Goal: Task Accomplishment & Management: Complete application form

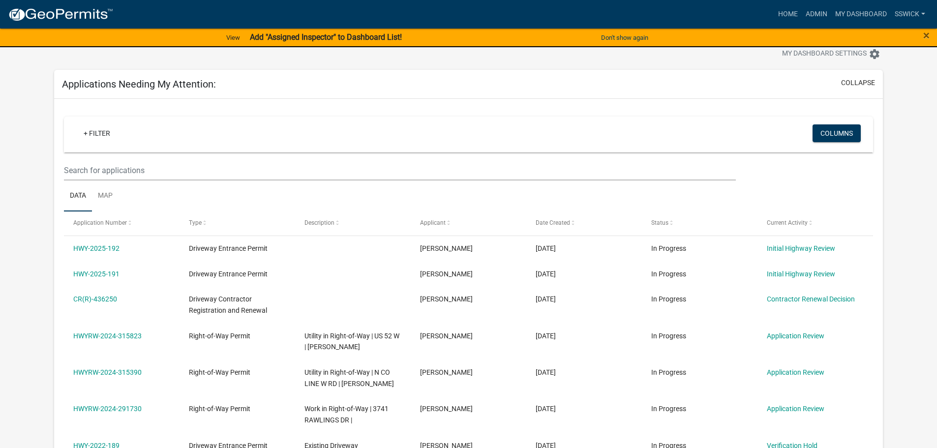
scroll to position [49, 0]
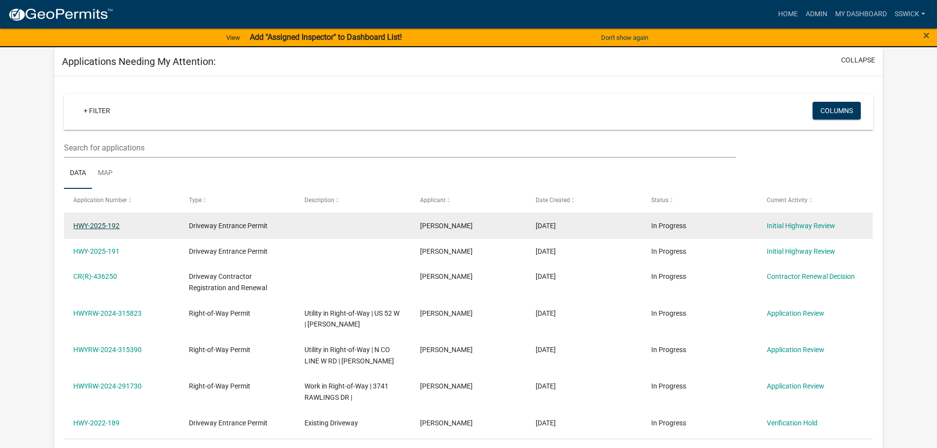
click at [109, 227] on link "HWY-2025-192" at bounding box center [96, 226] width 46 height 8
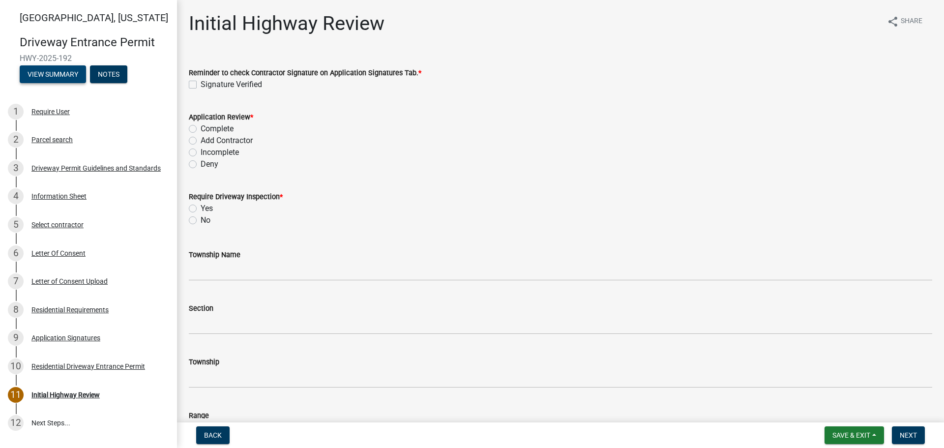
click at [66, 74] on button "View Summary" at bounding box center [53, 74] width 66 height 18
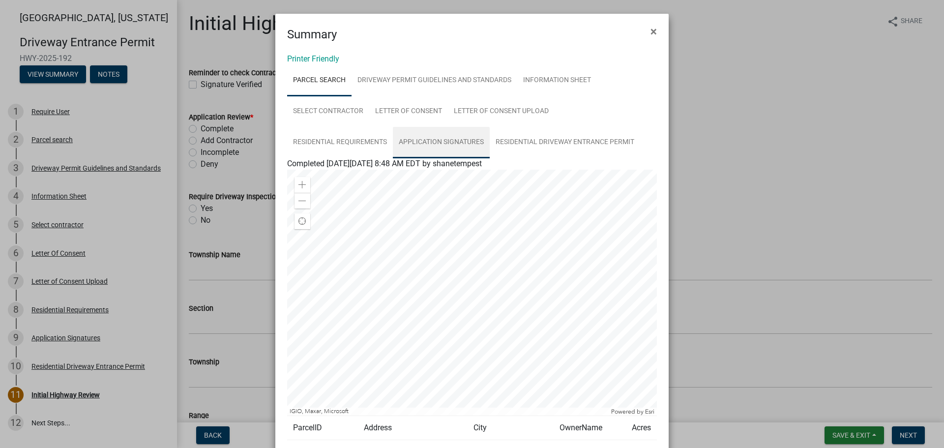
click at [416, 140] on link "Application Signatures" at bounding box center [441, 142] width 97 height 31
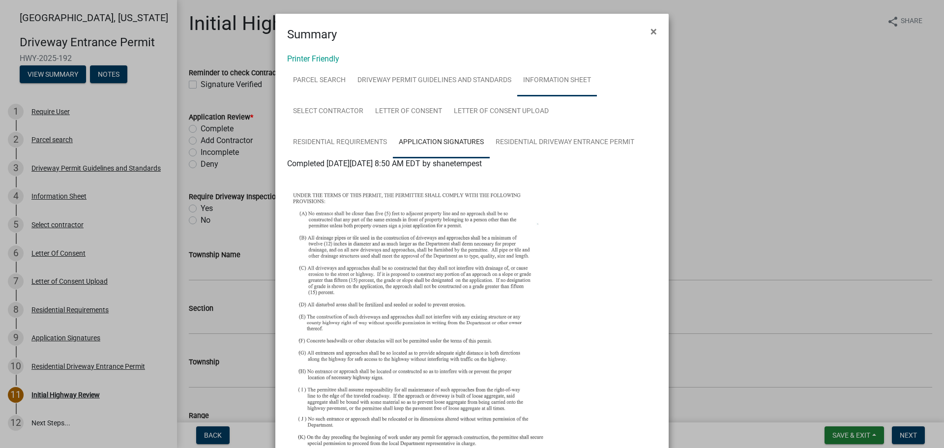
click at [556, 84] on link "Information Sheet" at bounding box center [557, 80] width 80 height 31
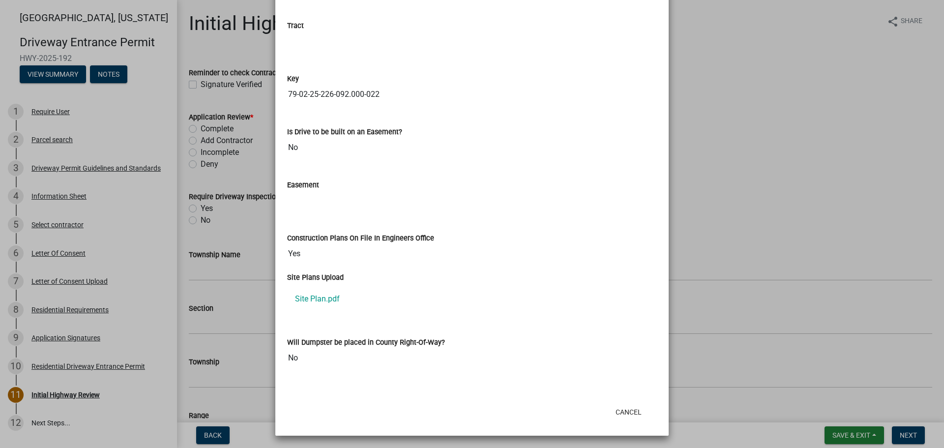
scroll to position [1381, 0]
click at [329, 299] on link "Site Plan.pdf" at bounding box center [472, 298] width 370 height 24
click at [626, 411] on button "Cancel" at bounding box center [629, 411] width 42 height 18
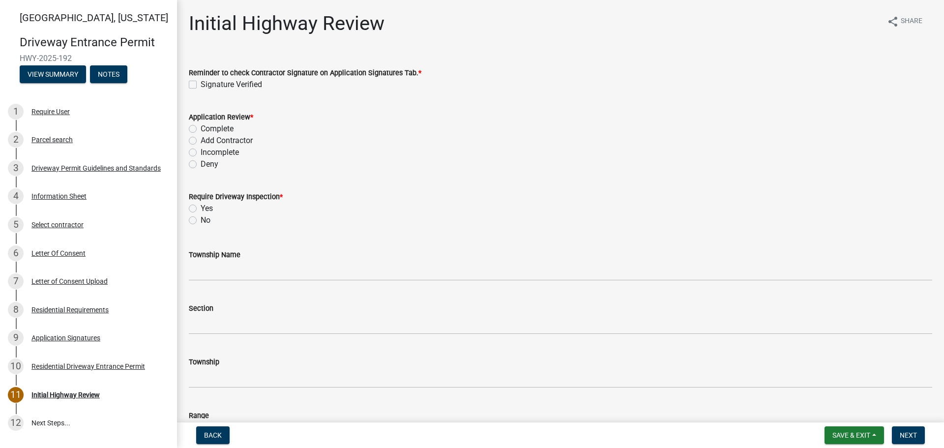
click at [201, 85] on label "Signature Verified" at bounding box center [231, 85] width 61 height 12
click at [201, 85] on input "Signature Verified" at bounding box center [204, 82] width 6 height 6
checkbox input "true"
click at [201, 128] on label "Complete" at bounding box center [217, 129] width 33 height 12
click at [201, 128] on input "Complete" at bounding box center [204, 126] width 6 height 6
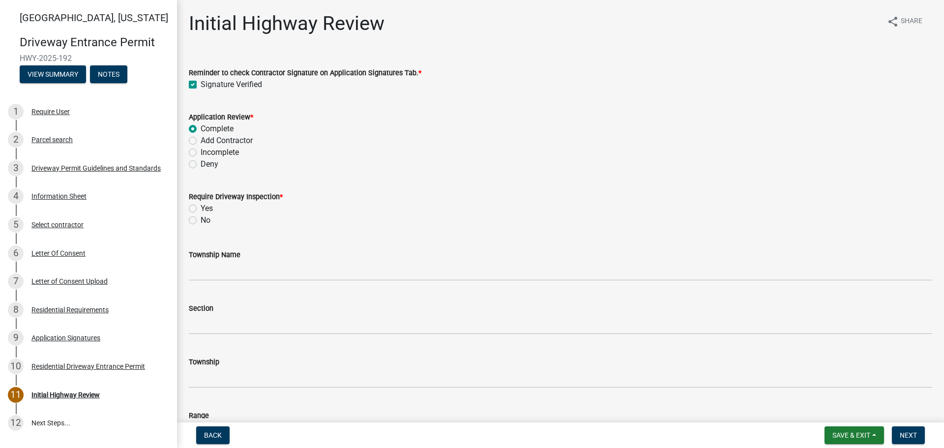
radio input "true"
click at [201, 222] on label "No" at bounding box center [206, 220] width 10 height 12
click at [201, 221] on input "No" at bounding box center [204, 217] width 6 height 6
radio input "true"
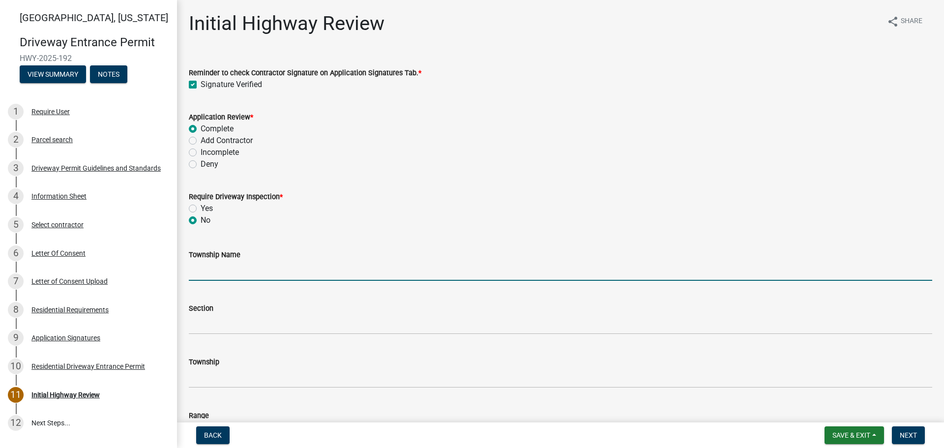
click at [200, 269] on input "Township Name" at bounding box center [560, 271] width 743 height 20
type input "Wabash"
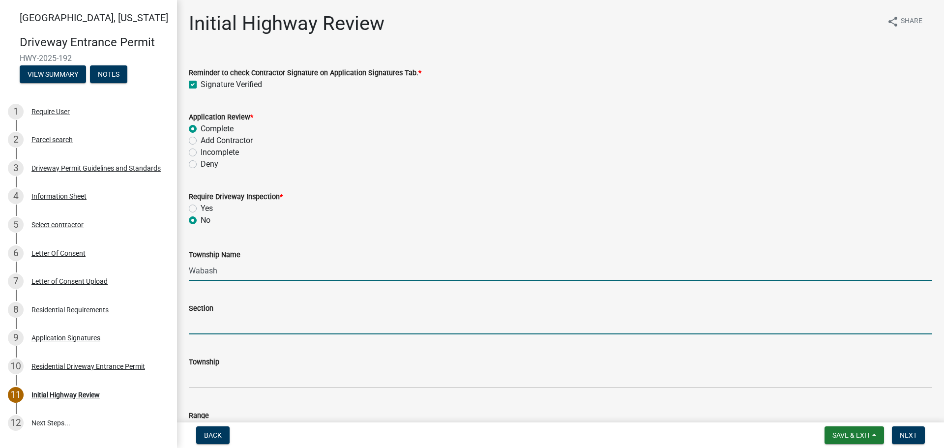
click at [237, 329] on input "Section" at bounding box center [560, 324] width 743 height 20
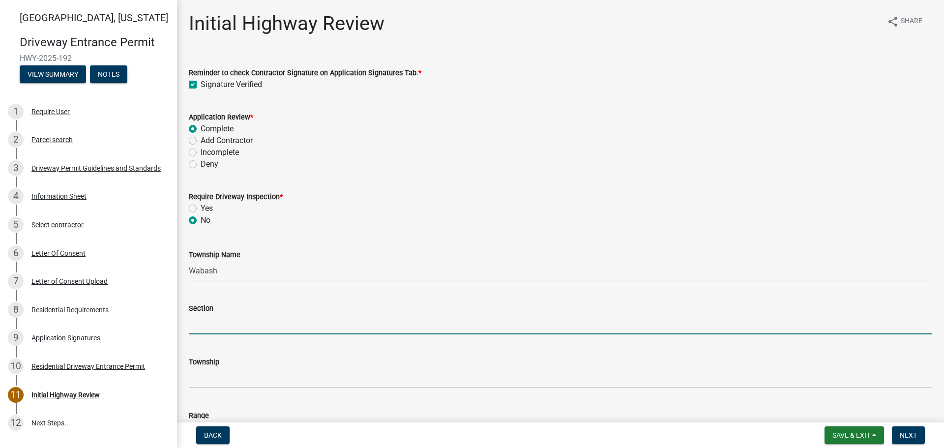
type input "25"
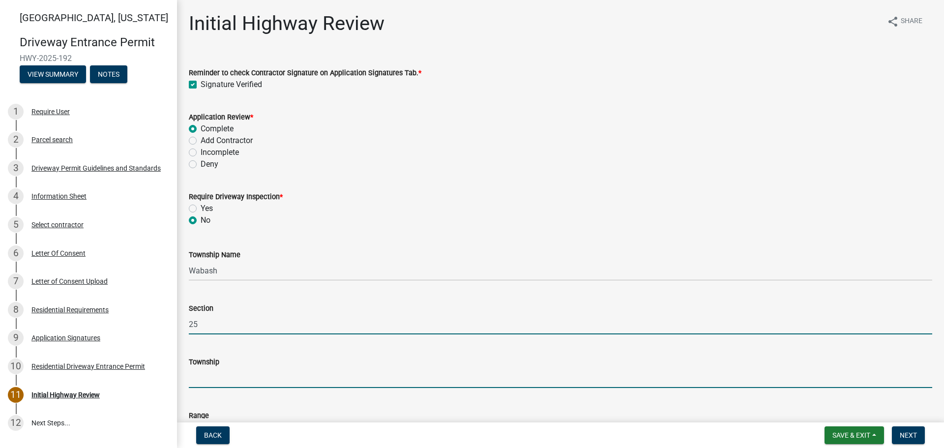
click at [219, 379] on input "Township" at bounding box center [560, 378] width 743 height 20
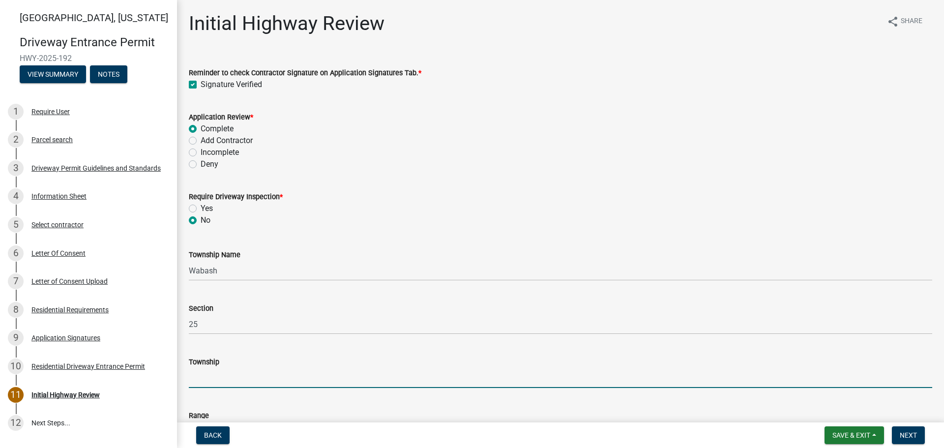
type input "T 24 N"
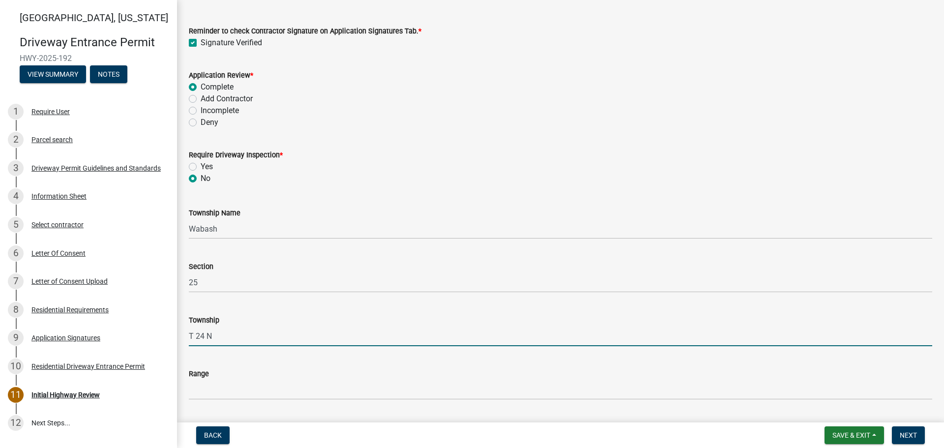
scroll to position [148, 0]
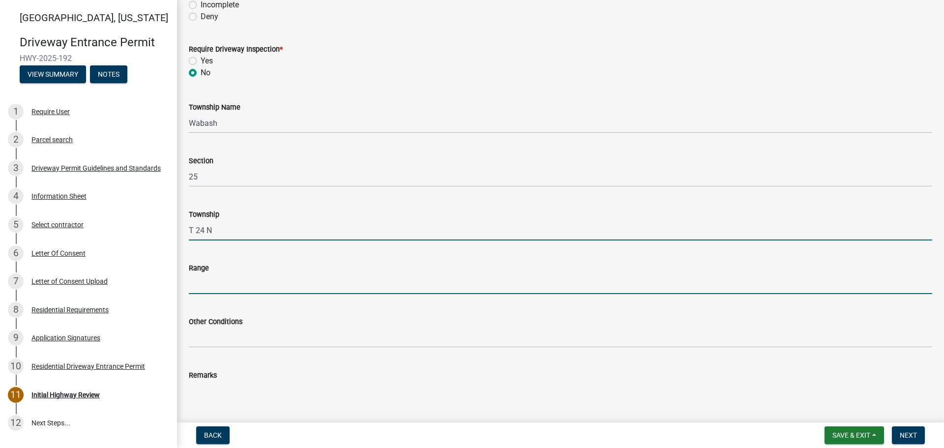
click at [219, 285] on input "Range" at bounding box center [560, 284] width 743 height 20
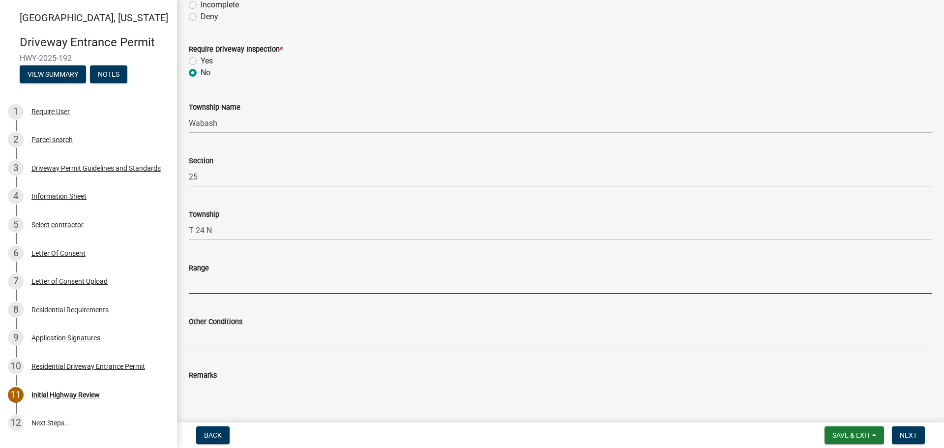
type input "R 5 W"
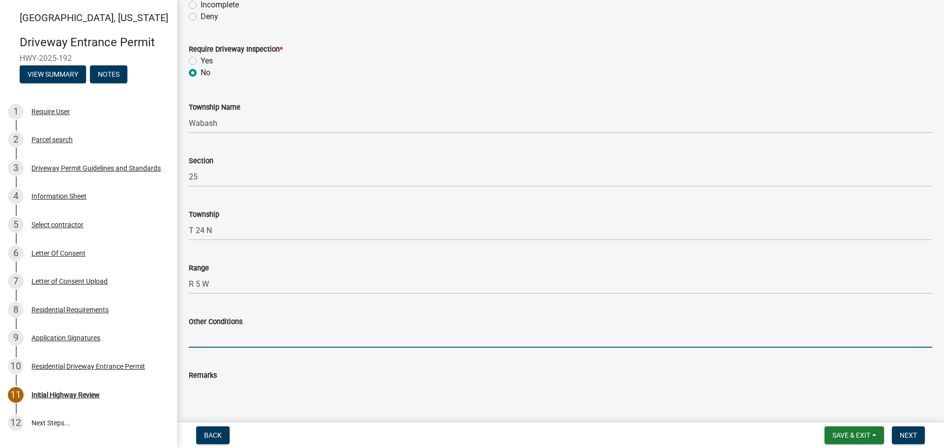
click at [255, 337] on input "Other Conditions" at bounding box center [560, 337] width 743 height 20
type input "17' Width, 5' Taper, 5' Sidewalk"
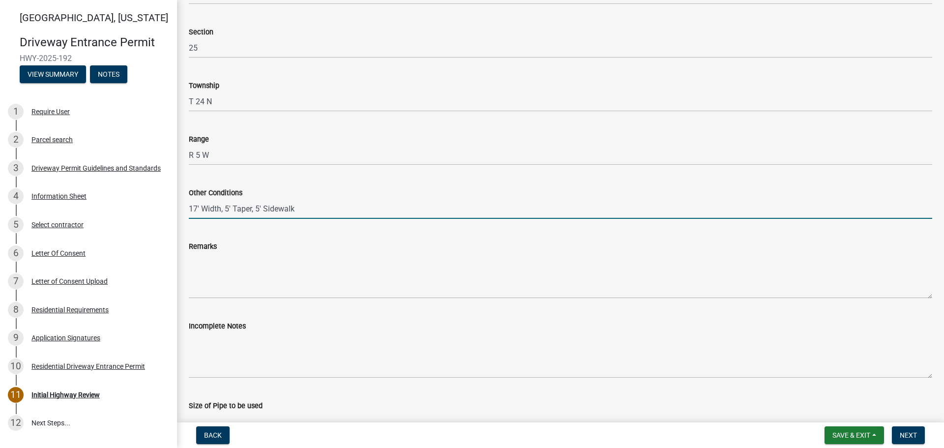
scroll to position [295, 0]
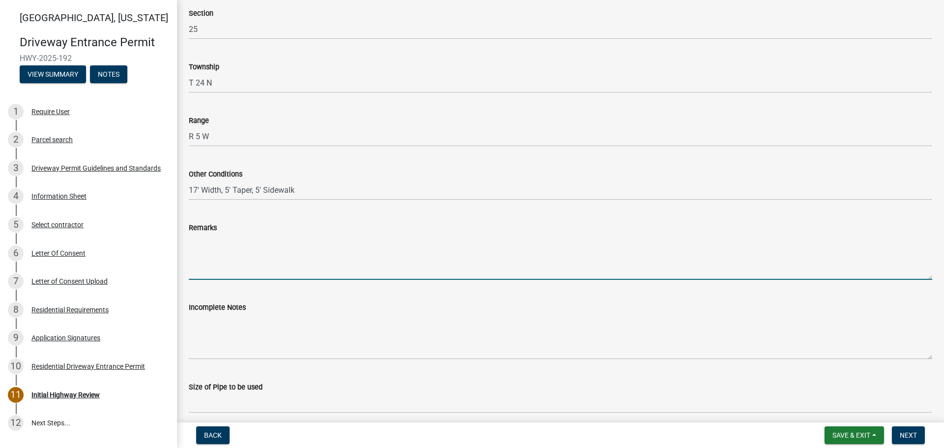
click at [248, 263] on textarea "Remarks" at bounding box center [560, 257] width 743 height 46
type textarea "None"
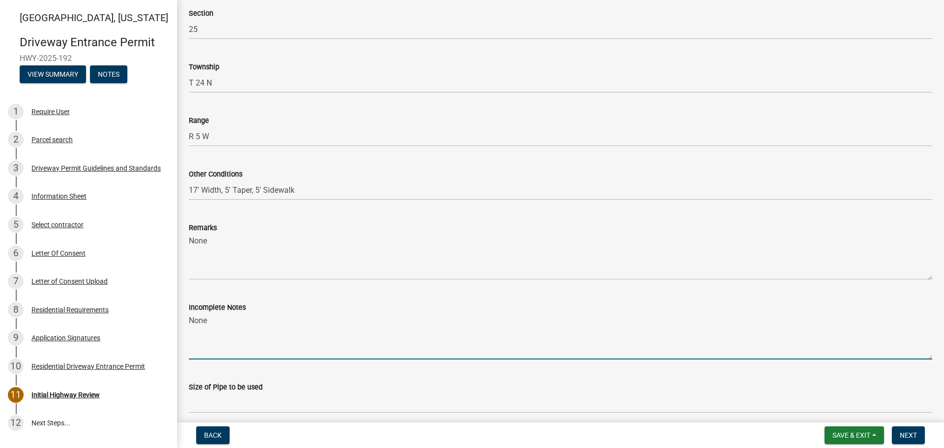
type textarea "None"
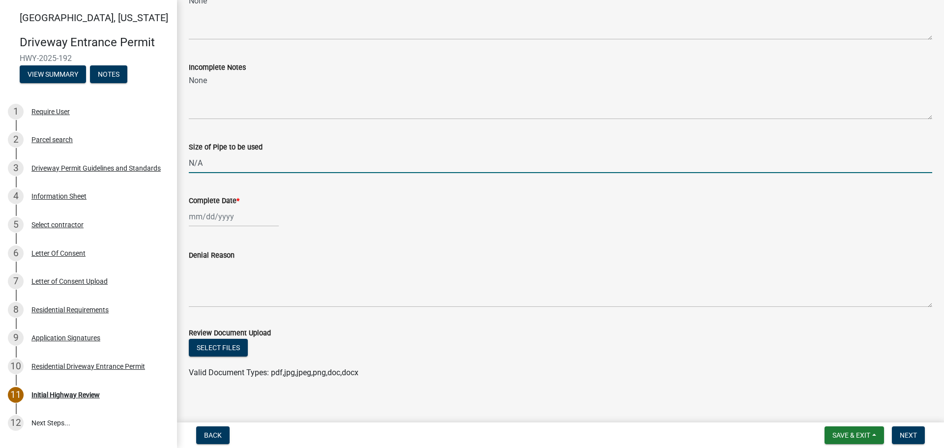
scroll to position [542, 0]
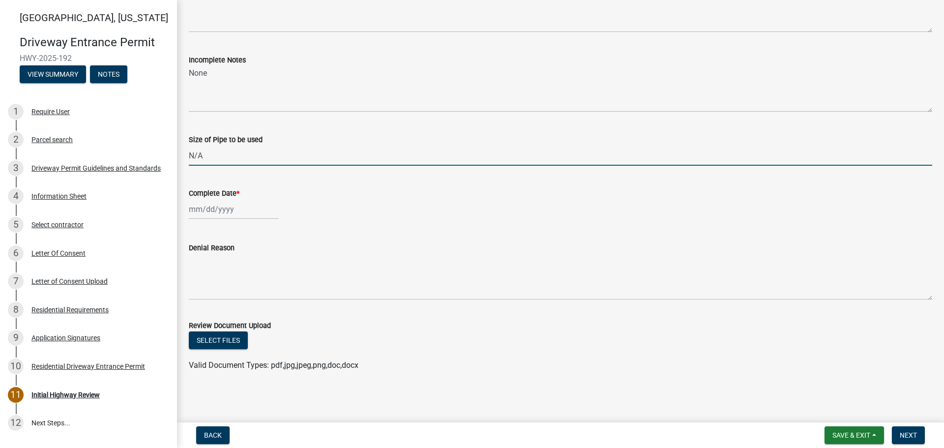
type input "N/A"
select select "8"
select select "2025"
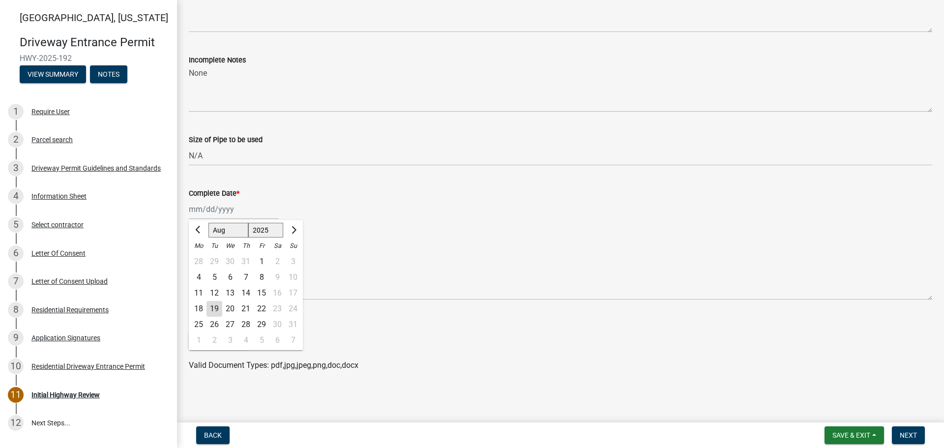
click at [230, 209] on div "[PERSON_NAME] Feb Mar Apr [PERSON_NAME][DATE] Oct Nov [DATE] 1526 1527 1528 152…" at bounding box center [234, 209] width 90 height 20
click at [213, 309] on div "19" at bounding box center [215, 309] width 16 height 16
type input "[DATE]"
click at [905, 434] on span "Next" at bounding box center [908, 435] width 17 height 8
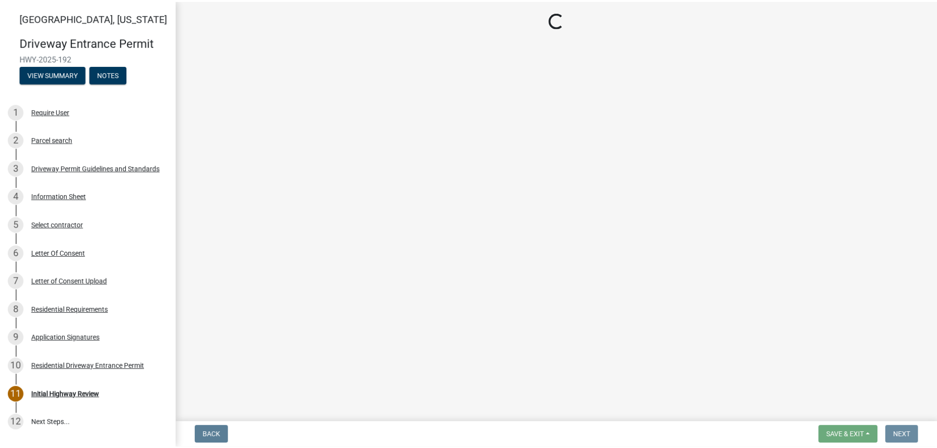
scroll to position [0, 0]
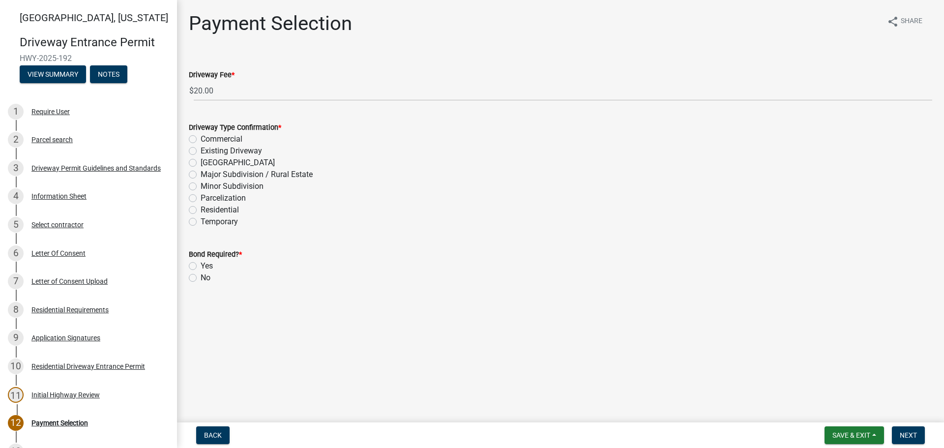
click at [201, 210] on label "Residential" at bounding box center [220, 210] width 38 height 12
click at [201, 210] on input "Residential" at bounding box center [204, 207] width 6 height 6
radio input "true"
click at [201, 278] on label "No" at bounding box center [206, 278] width 10 height 12
click at [201, 278] on input "No" at bounding box center [204, 275] width 6 height 6
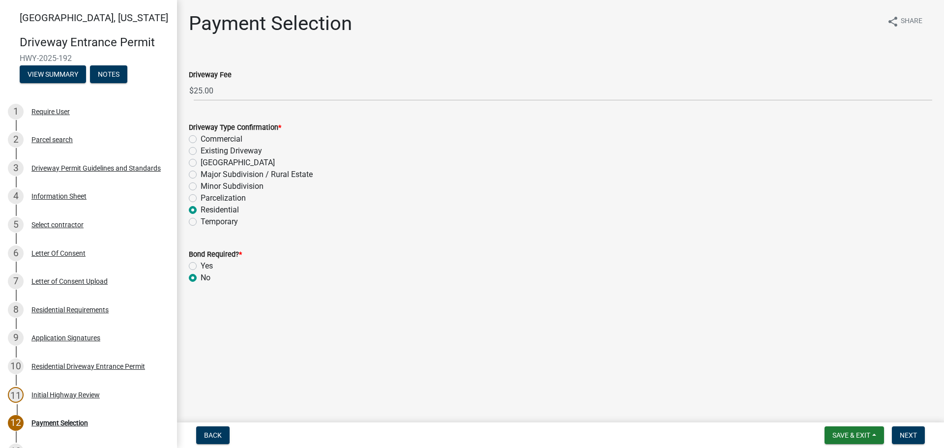
radio input "true"
click at [912, 438] on span "Next" at bounding box center [908, 435] width 17 height 8
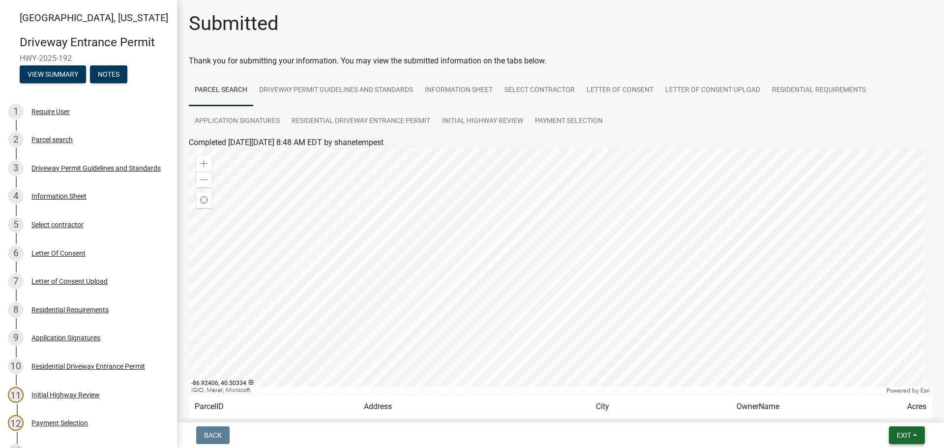
click at [917, 438] on button "Exit" at bounding box center [907, 435] width 36 height 18
click at [886, 410] on button "Save & Exit" at bounding box center [885, 410] width 79 height 24
